Goal: Find specific page/section: Find specific page/section

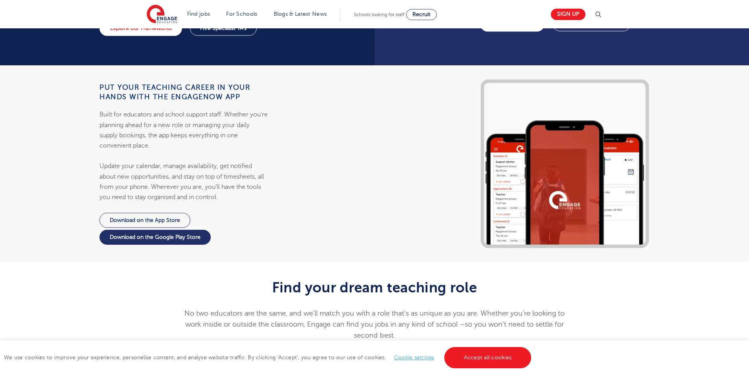
scroll to position [708, 0]
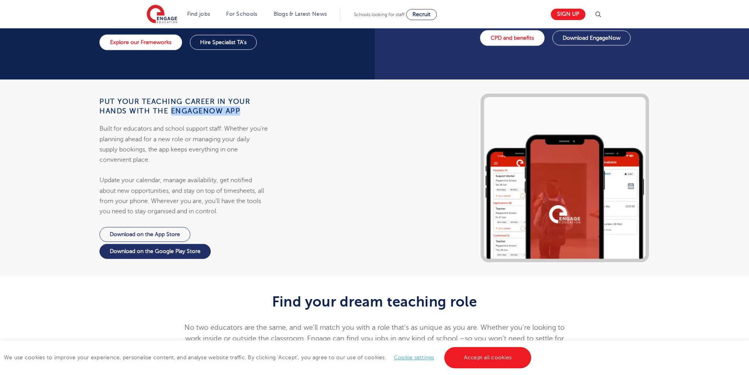
drag, startPoint x: 171, startPoint y: 99, endPoint x: 241, endPoint y: 99, distance: 69.6
click at [241, 99] on h4 "Put your teaching career in your hands with the EngageNow app" at bounding box center [183, 106] width 169 height 19
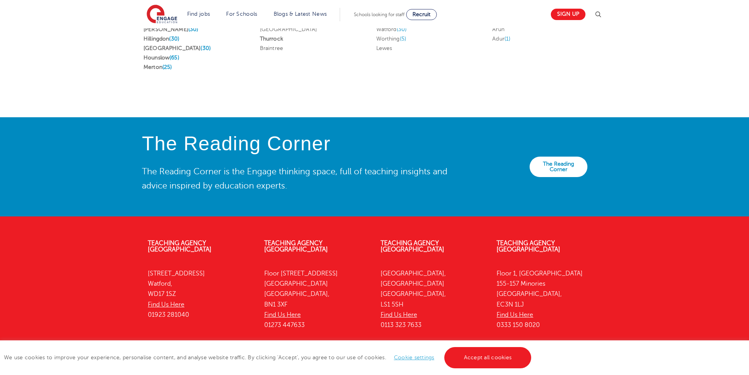
scroll to position [1660, 0]
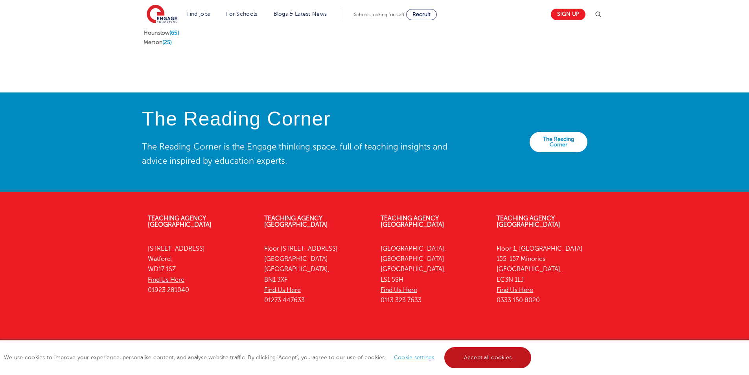
click at [472, 351] on link "Accept all cookies" at bounding box center [487, 357] width 87 height 21
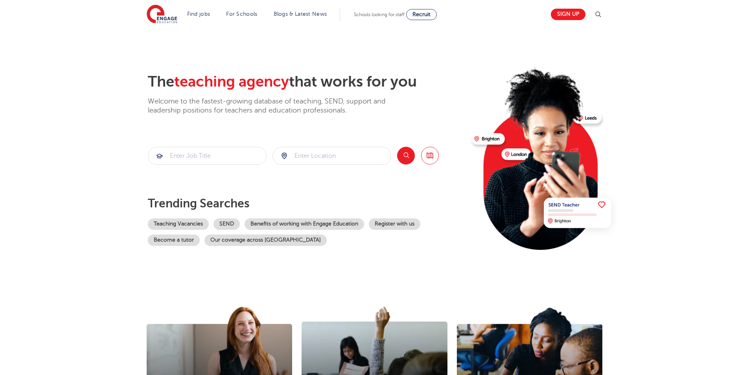
scroll to position [0, 0]
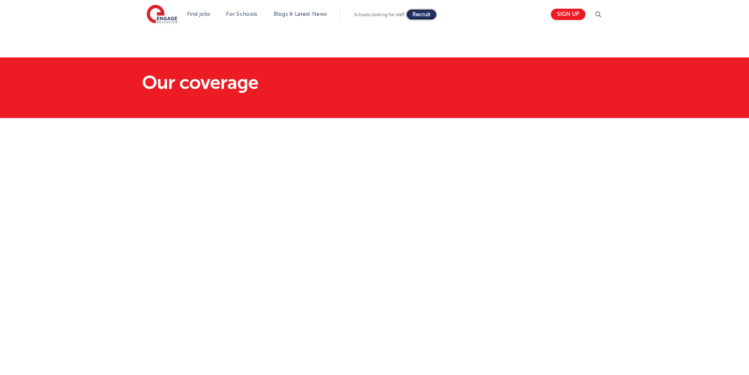
click at [430, 16] on span "Recruit" at bounding box center [421, 14] width 18 height 6
